Goal: Task Accomplishment & Management: Use online tool/utility

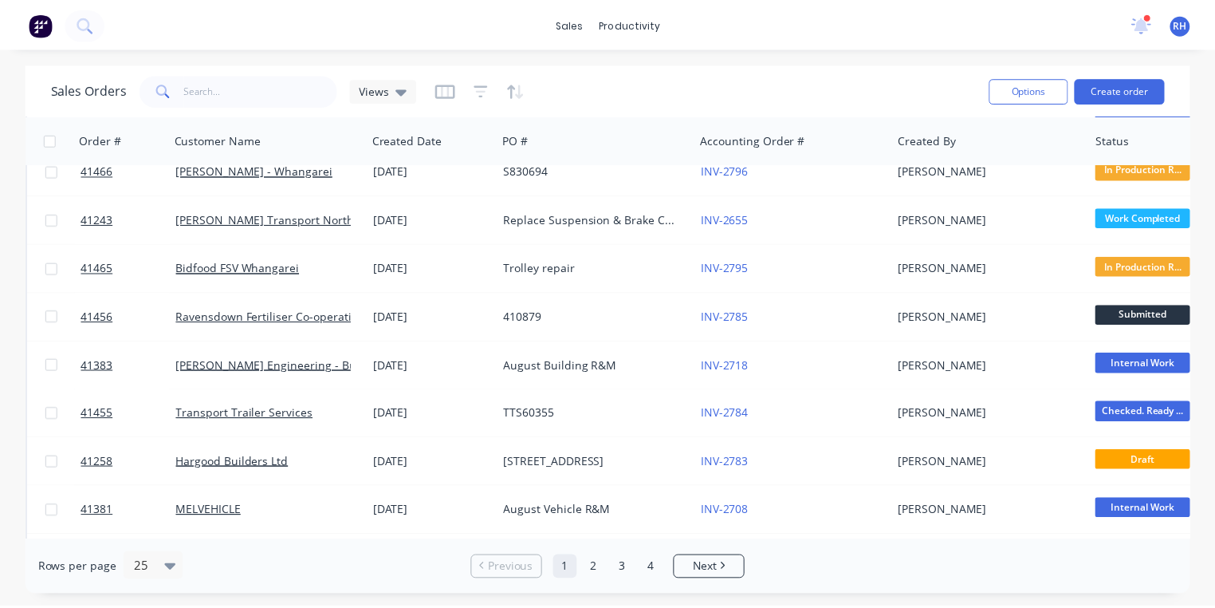
scroll to position [407, 0]
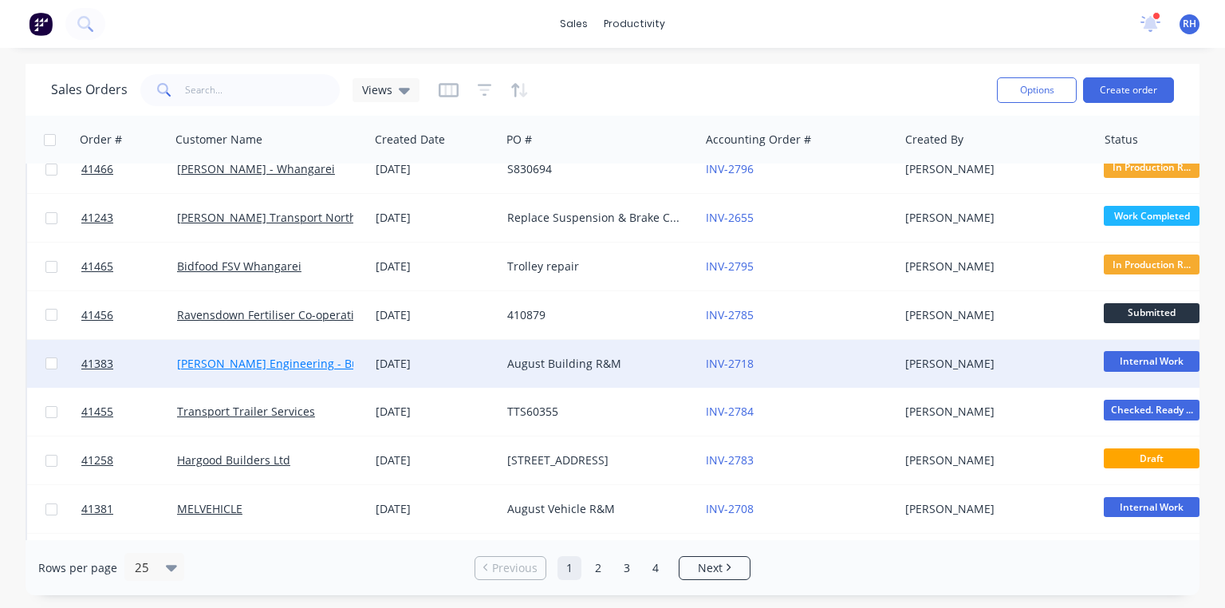
click at [306, 363] on link "[PERSON_NAME] Engineering - Building R M" at bounding box center [295, 363] width 236 height 15
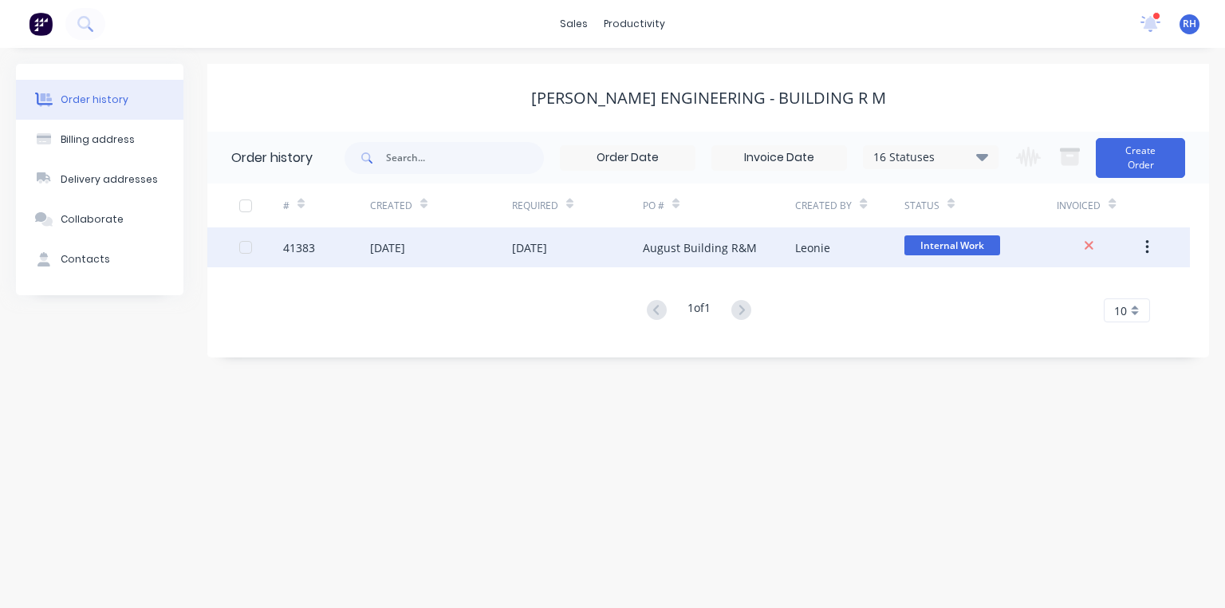
click at [692, 234] on div "August Building R&M" at bounding box center [719, 247] width 152 height 40
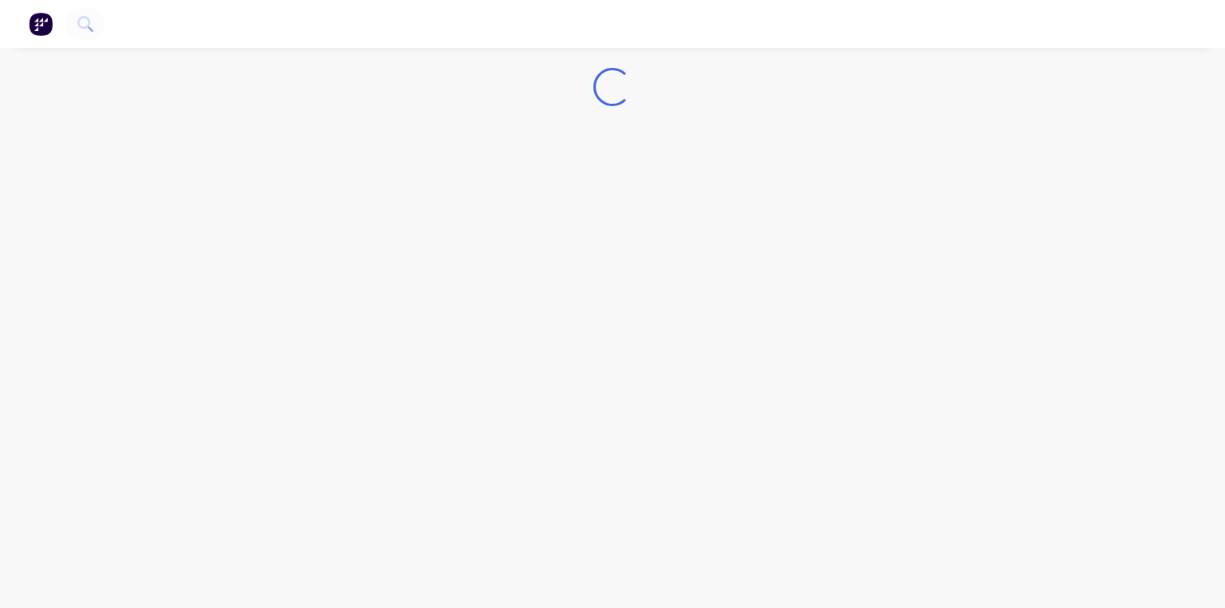
click at [689, 238] on div "Loading..." at bounding box center [612, 304] width 1225 height 608
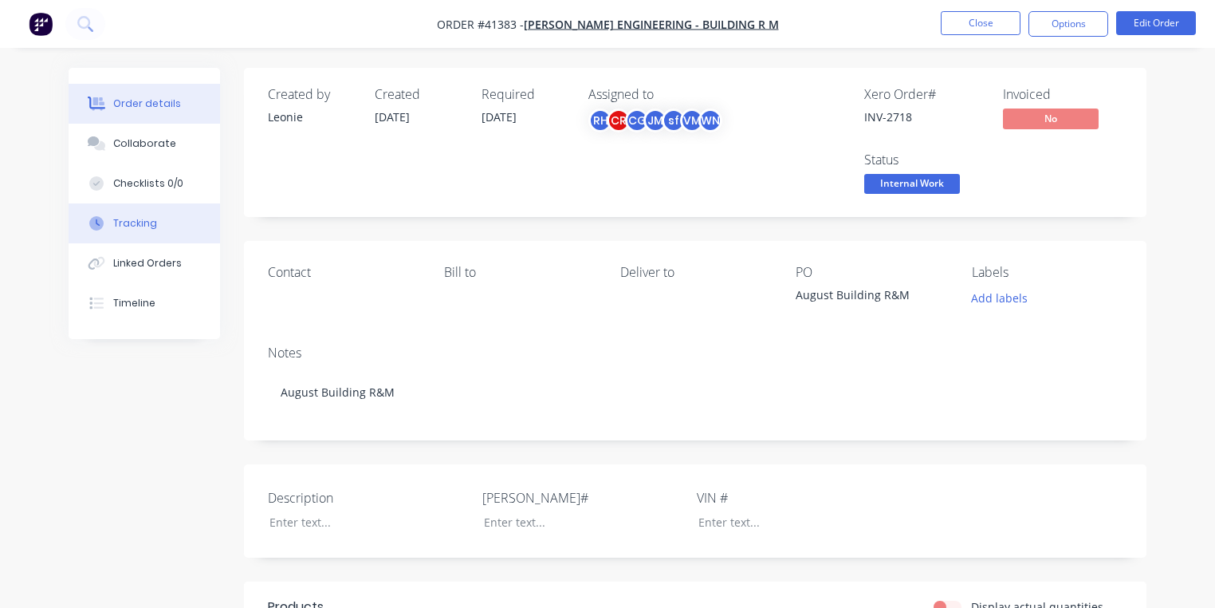
click at [167, 230] on button "Tracking" at bounding box center [144, 223] width 151 height 40
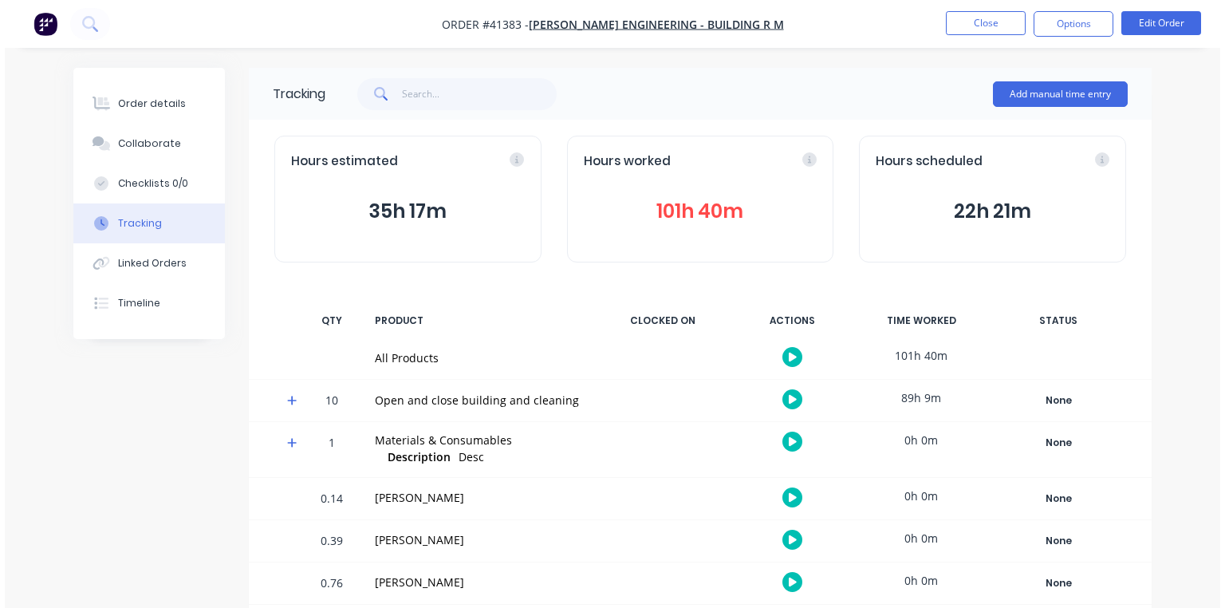
scroll to position [12, 0]
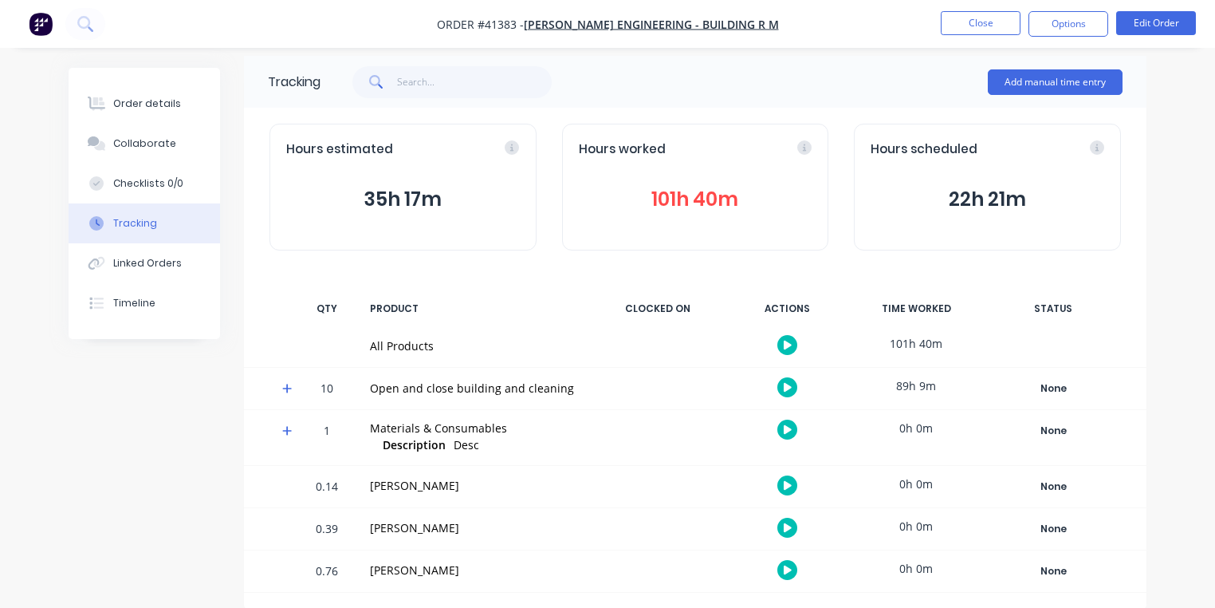
click at [287, 385] on icon at bounding box center [287, 389] width 10 height 10
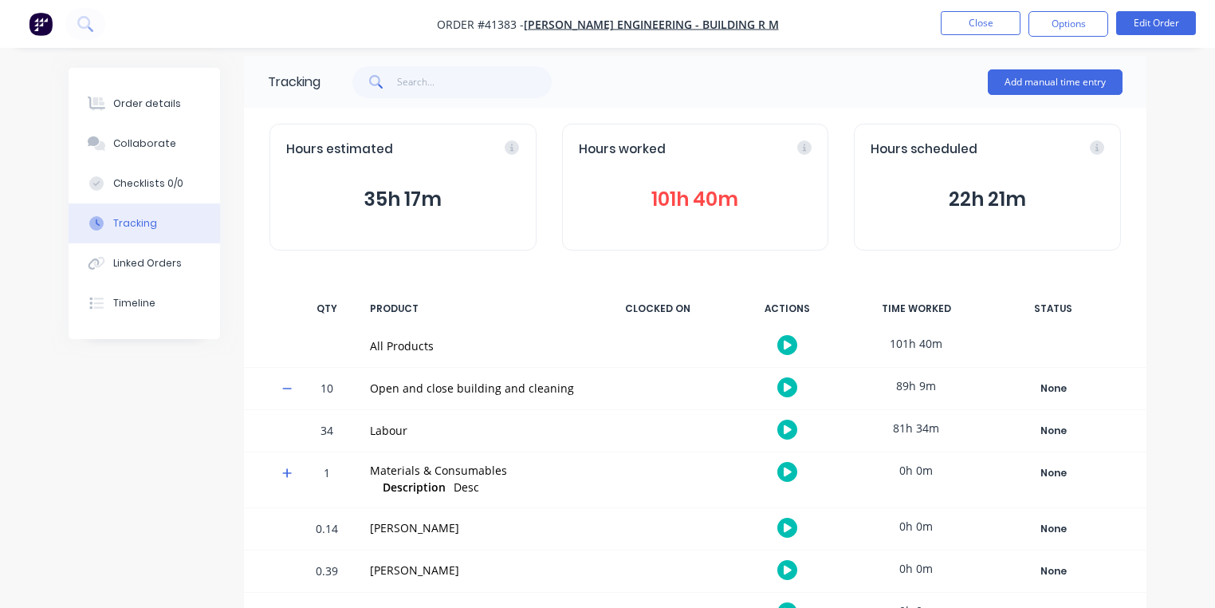
click at [789, 428] on icon "button" at bounding box center [788, 429] width 8 height 9
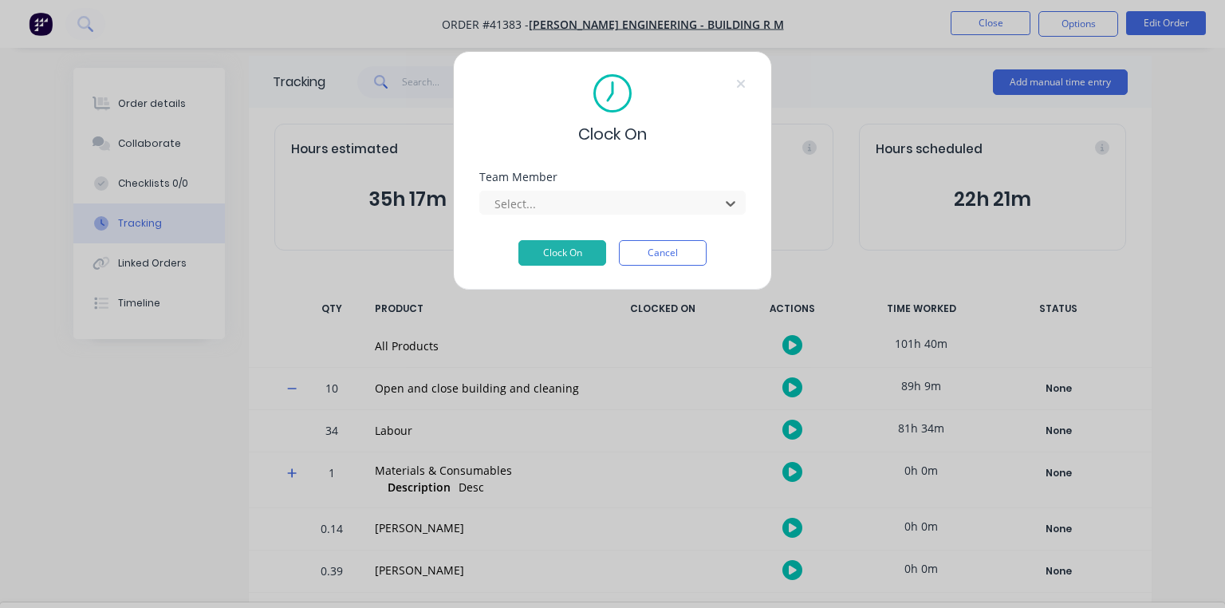
scroll to position [204, 0]
click at [570, 258] on button "Clock On" at bounding box center [562, 253] width 88 height 26
